Goal: Use online tool/utility: Utilize a website feature to perform a specific function

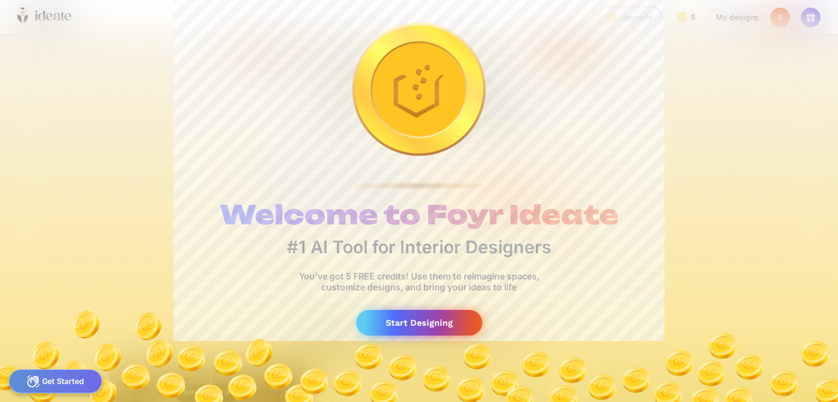
click at [423, 321] on div "Start Designing" at bounding box center [419, 323] width 126 height 26
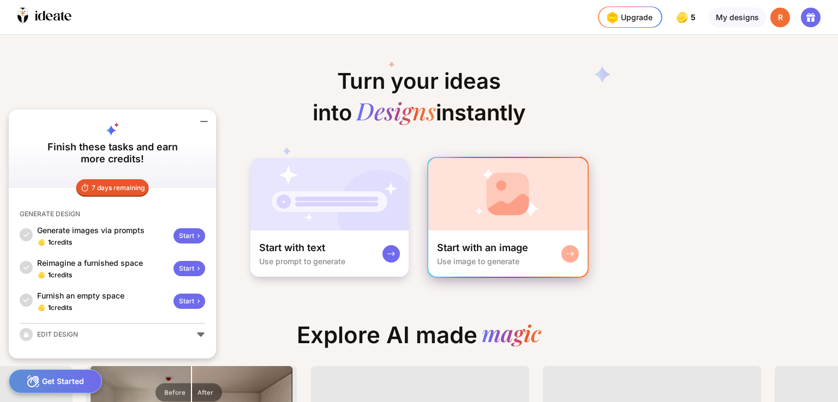
click at [494, 234] on div "Start with an image Use image to generate" at bounding box center [507, 254] width 159 height 46
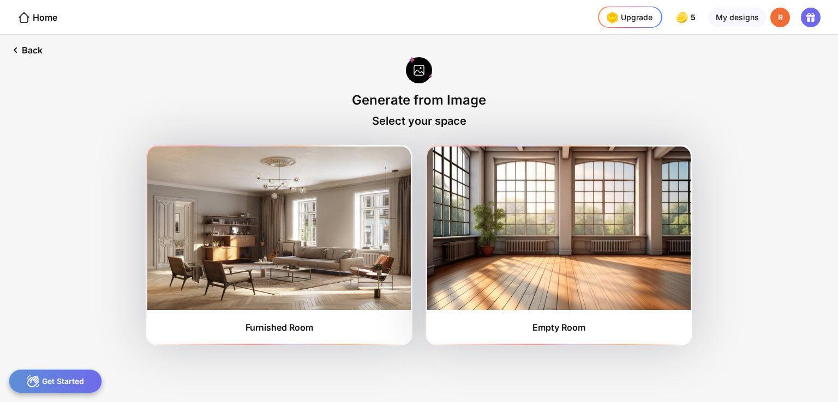
click at [826, 145] on div "Back Generate from Image Select your space Furnished Room Empty Room" at bounding box center [419, 219] width 838 height 368
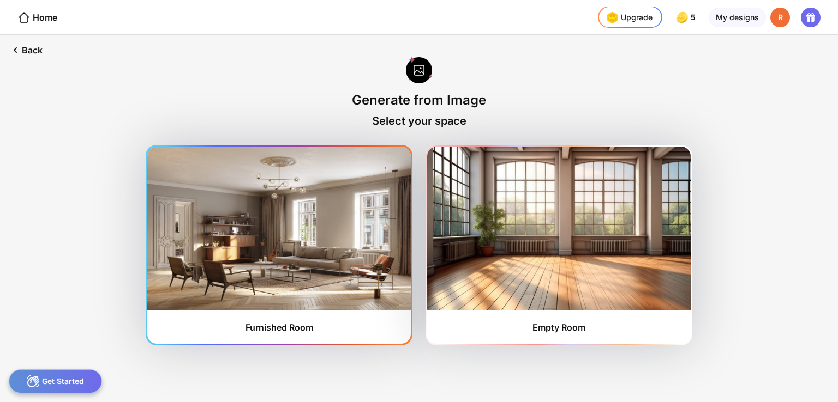
click at [364, 241] on img at bounding box center [278, 229] width 263 height 164
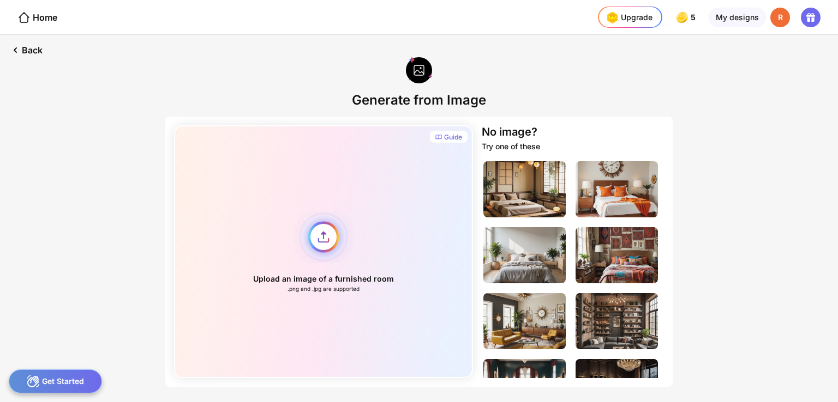
click at [324, 235] on div "Upload an image of a furnished room .png and .jpg are supported" at bounding box center [323, 251] width 299 height 253
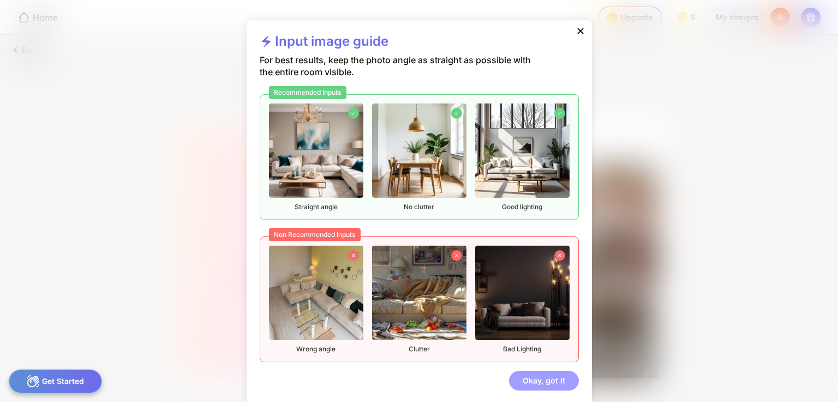
click at [534, 374] on div "Okay, got it" at bounding box center [544, 381] width 70 height 20
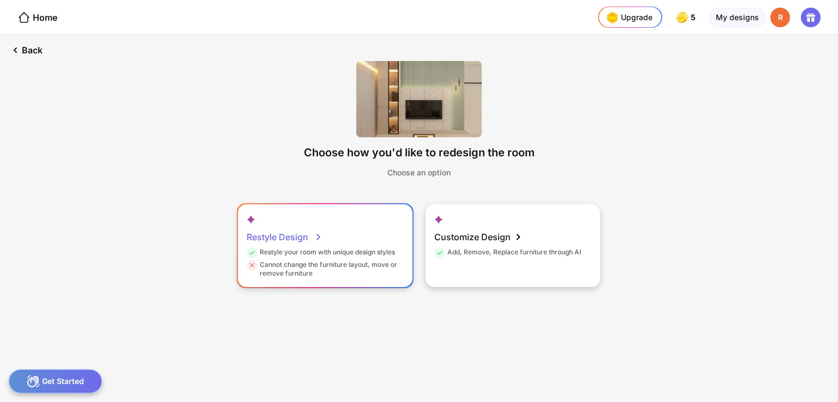
click at [338, 243] on div "Restyle Design Restyle your room with unique design styles Cannot change the fu…" at bounding box center [325, 246] width 175 height 83
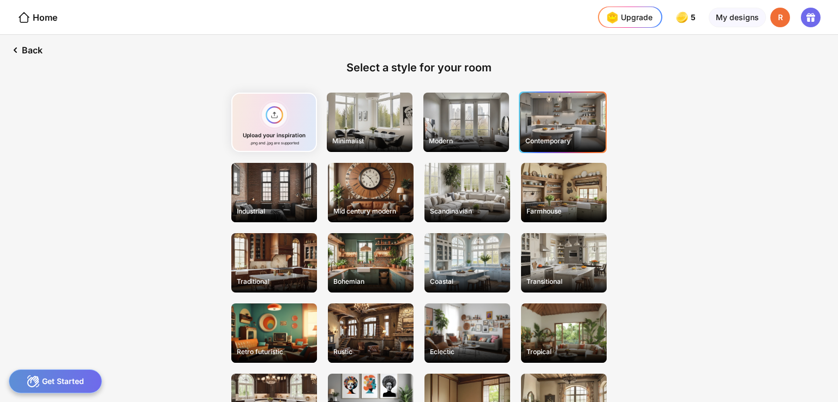
click at [553, 137] on div "Contemporary" at bounding box center [562, 141] width 83 height 17
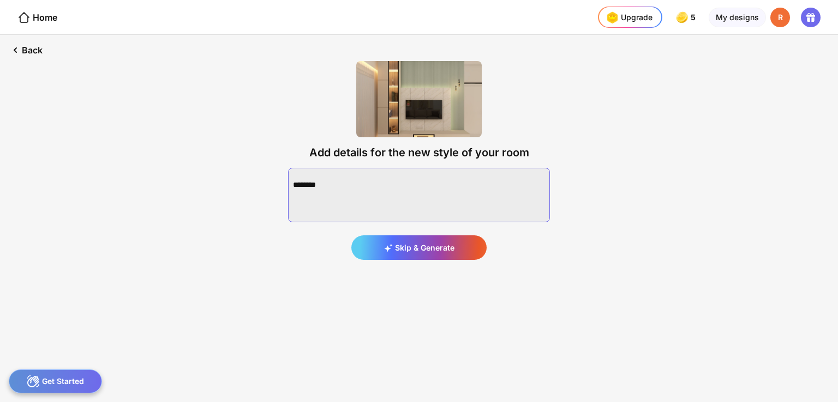
click at [452, 201] on textarea at bounding box center [419, 195] width 262 height 55
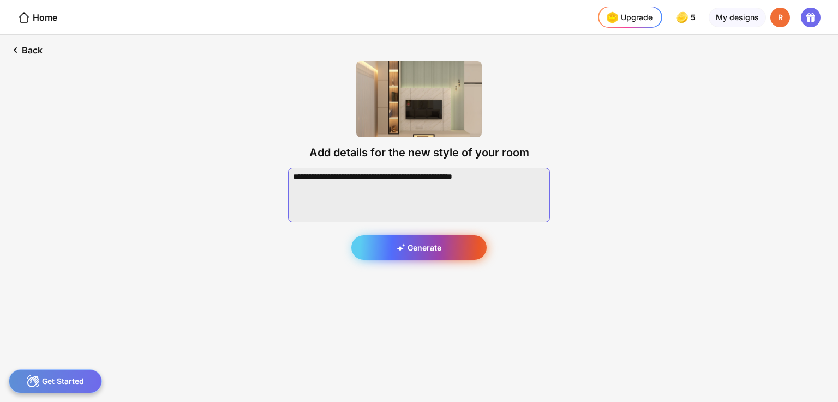
type textarea "**********"
click at [429, 250] on div "Generate" at bounding box center [418, 248] width 135 height 25
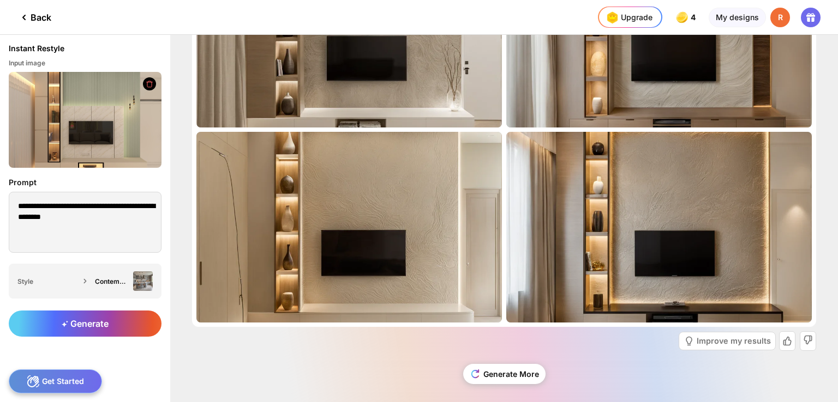
scroll to position [118, 0]
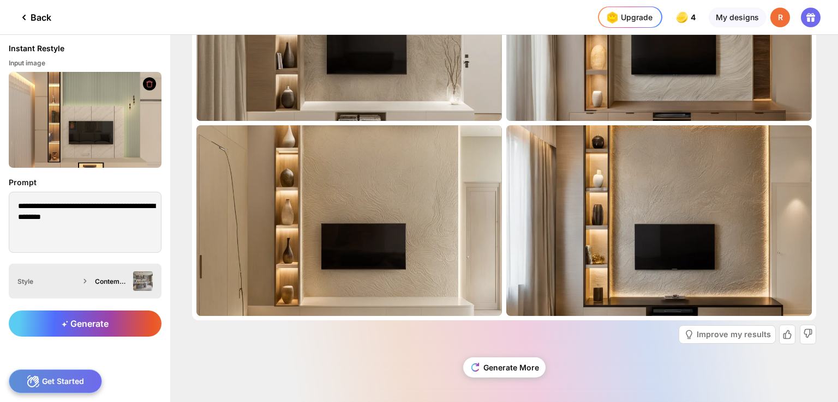
click at [111, 285] on div "Contemporary" at bounding box center [112, 282] width 34 height 8
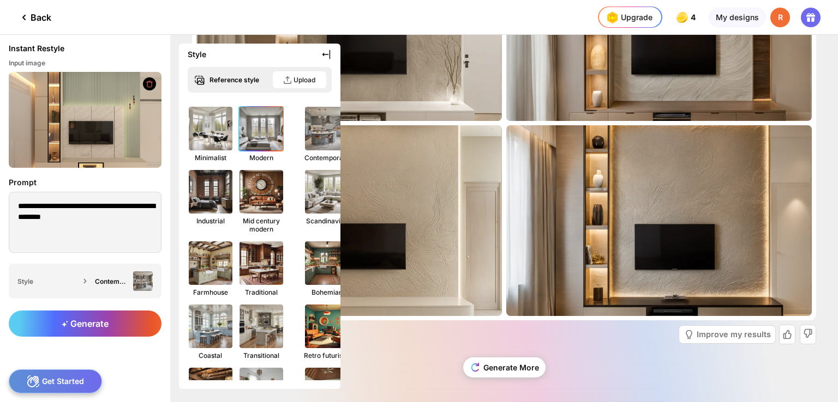
click at [254, 138] on img at bounding box center [261, 129] width 48 height 48
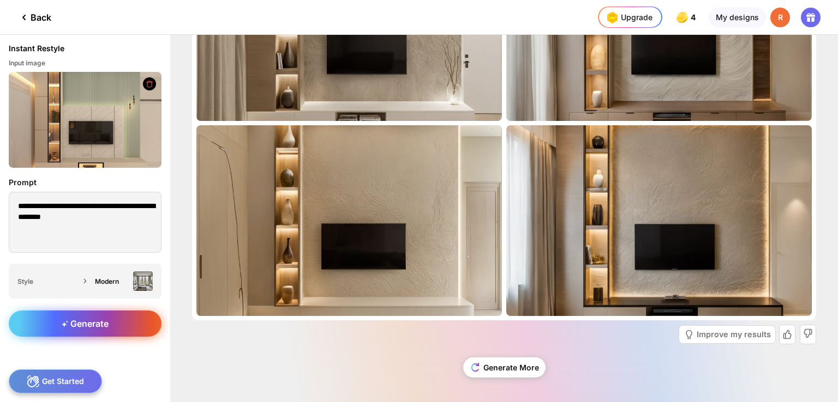
click at [89, 323] on span "Generate" at bounding box center [85, 323] width 47 height 11
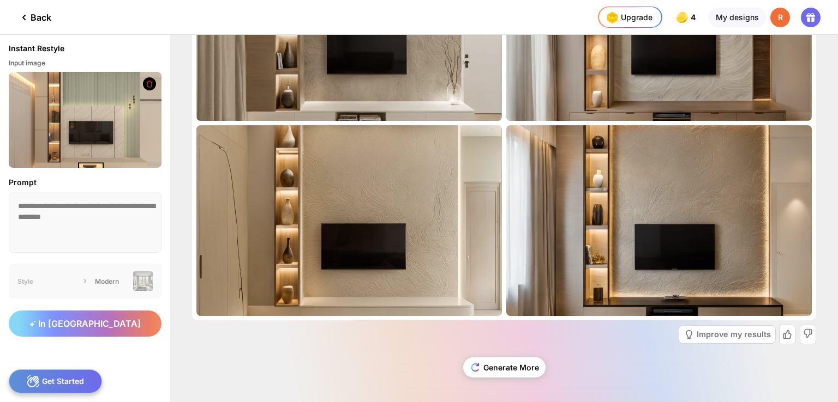
click at [833, 111] on div "Almost there... Edit Design Almost there... Edit Design Almost there... Edit De…" at bounding box center [504, 219] width 668 height 368
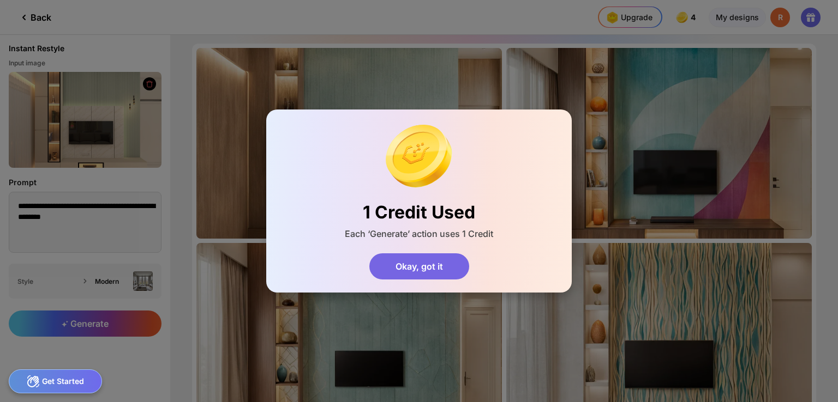
click at [405, 267] on div "Okay, got it" at bounding box center [419, 267] width 100 height 26
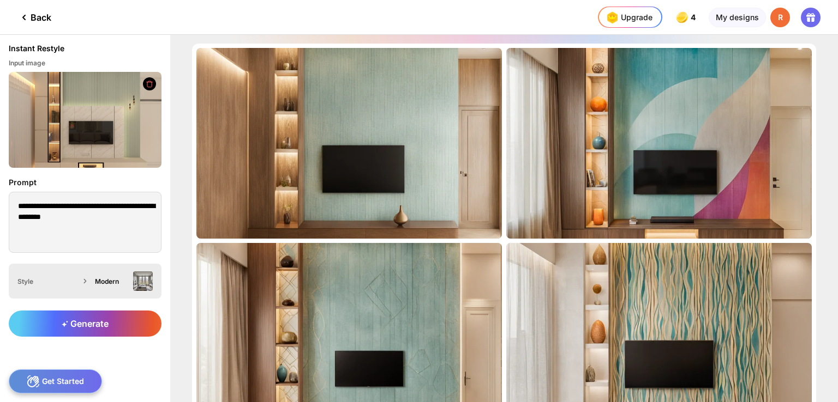
click at [145, 274] on img at bounding box center [143, 282] width 20 height 20
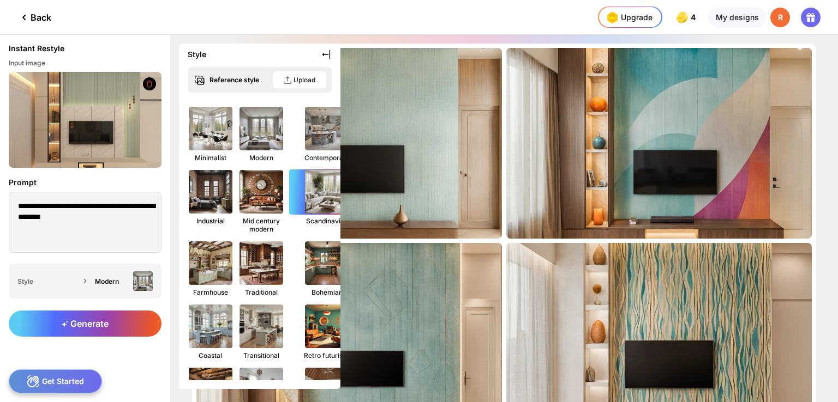
click at [308, 206] on img at bounding box center [327, 192] width 48 height 48
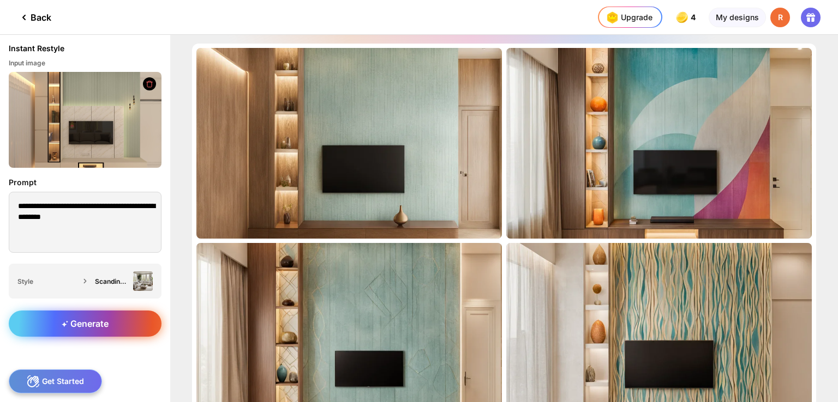
click at [117, 322] on div "Generate" at bounding box center [85, 324] width 153 height 26
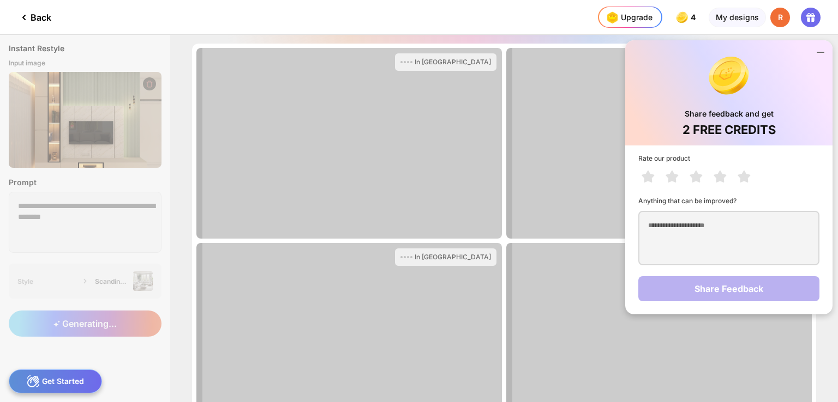
click at [818, 51] on icon at bounding box center [820, 52] width 13 height 13
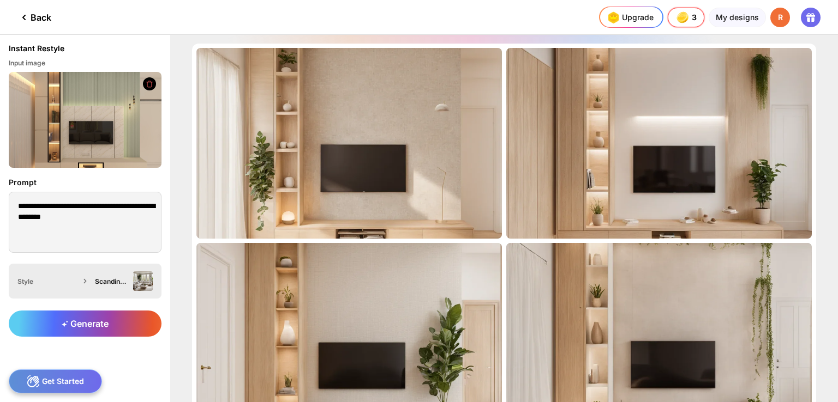
click at [126, 278] on div "Scandinavian" at bounding box center [112, 282] width 34 height 8
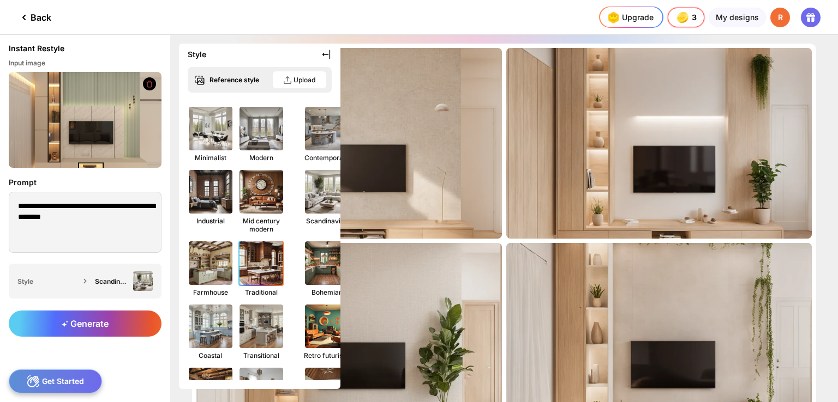
click at [266, 273] on img at bounding box center [261, 263] width 48 height 48
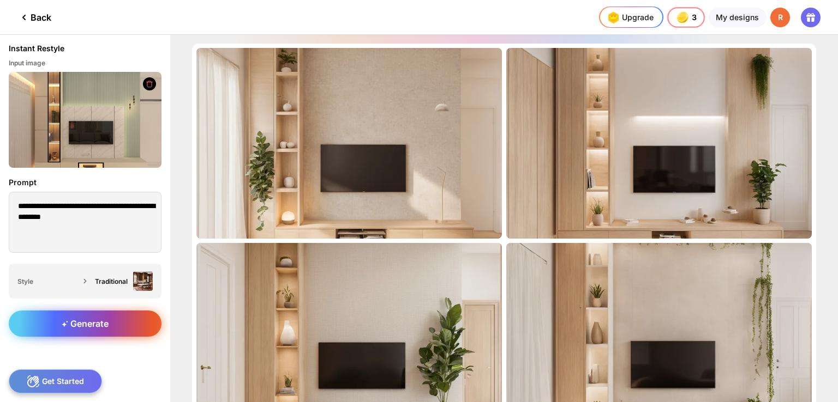
click at [92, 326] on span "Generate" at bounding box center [85, 323] width 47 height 11
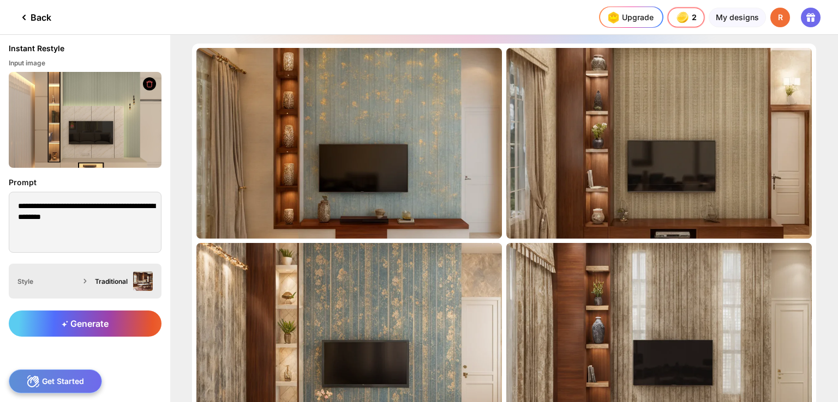
click at [118, 287] on div "Traditional" at bounding box center [122, 282] width 62 height 20
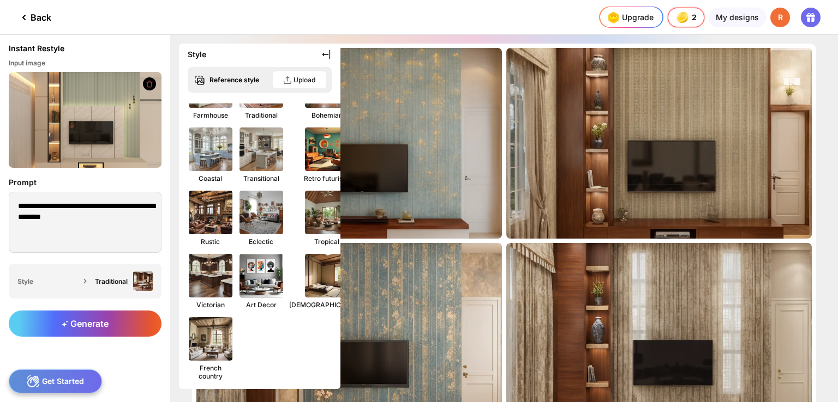
scroll to position [187, 0]
click at [319, 147] on img at bounding box center [327, 149] width 48 height 48
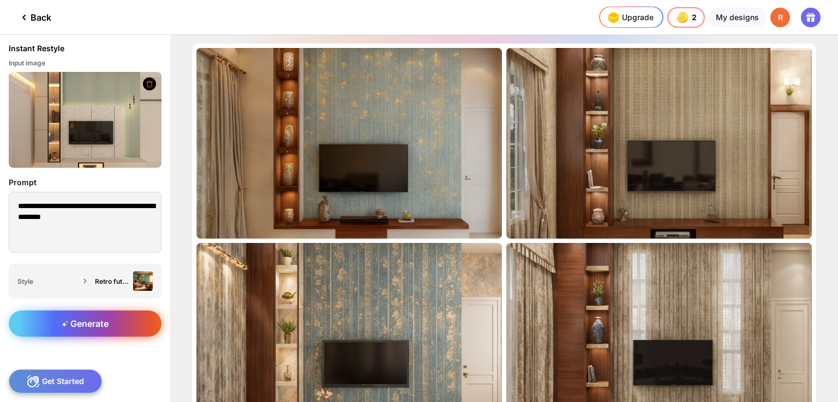
click at [116, 320] on div "Generate" at bounding box center [85, 324] width 153 height 26
